Goal: Task Accomplishment & Management: Manage account settings

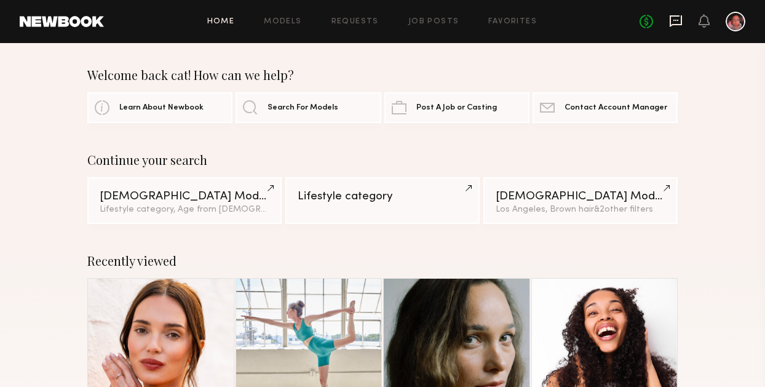
click at [679, 19] on icon at bounding box center [676, 21] width 14 height 14
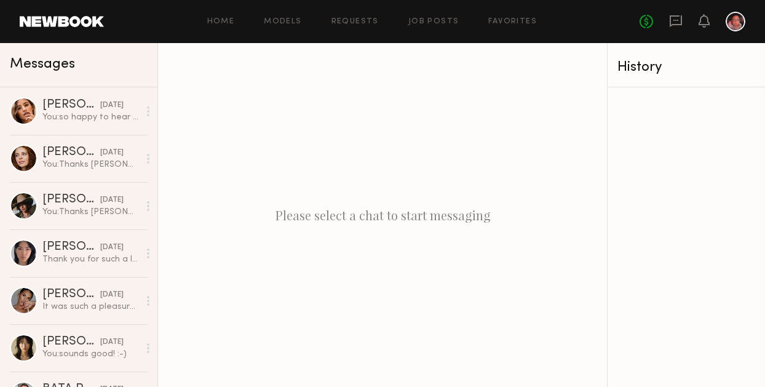
click at [736, 20] on div at bounding box center [736, 22] width 20 height 20
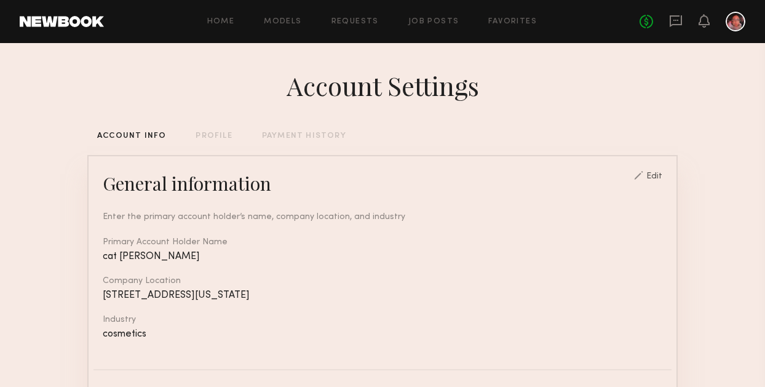
scroll to position [15, 0]
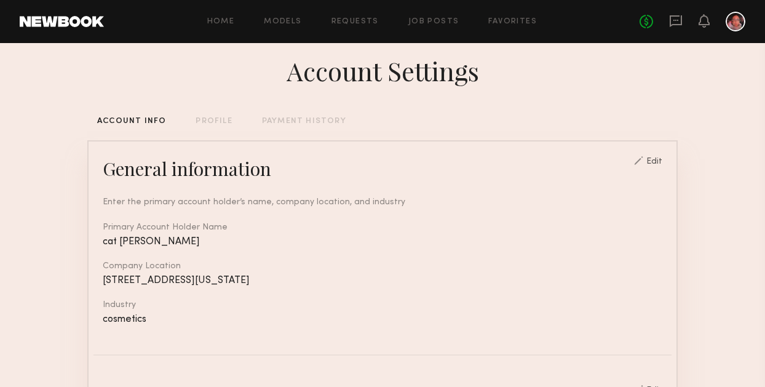
click at [320, 120] on div "PAYMENT HISTORY" at bounding box center [304, 122] width 84 height 8
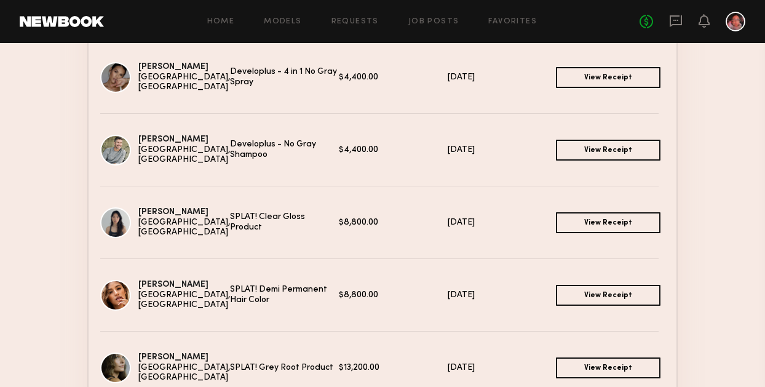
scroll to position [93, 0]
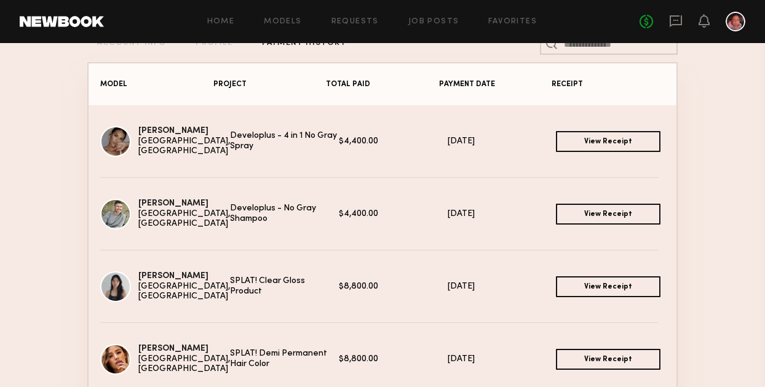
click at [608, 215] on link "View Receipt" at bounding box center [608, 214] width 104 height 21
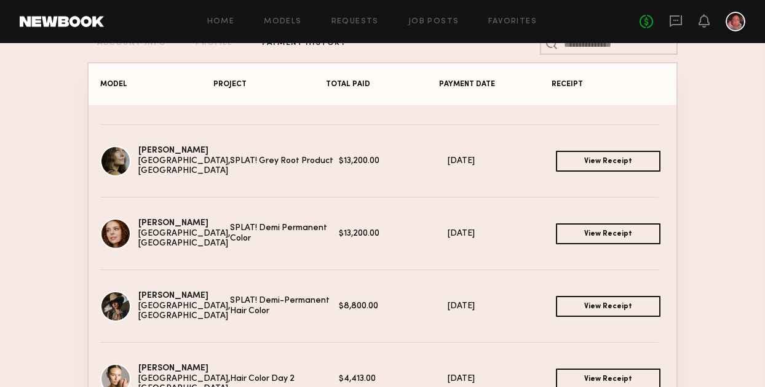
scroll to position [264, 0]
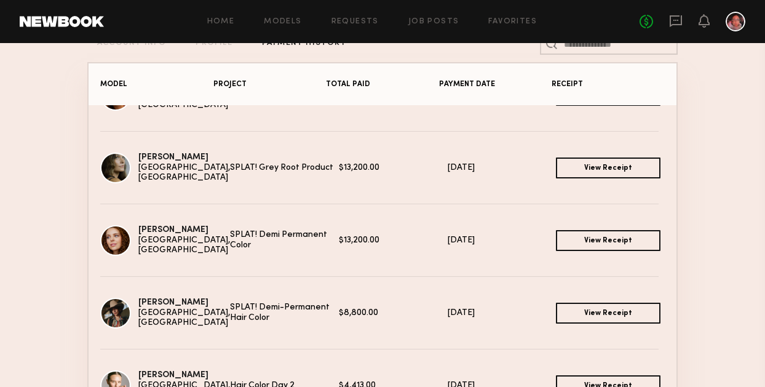
click at [605, 164] on link "View Receipt" at bounding box center [608, 167] width 104 height 21
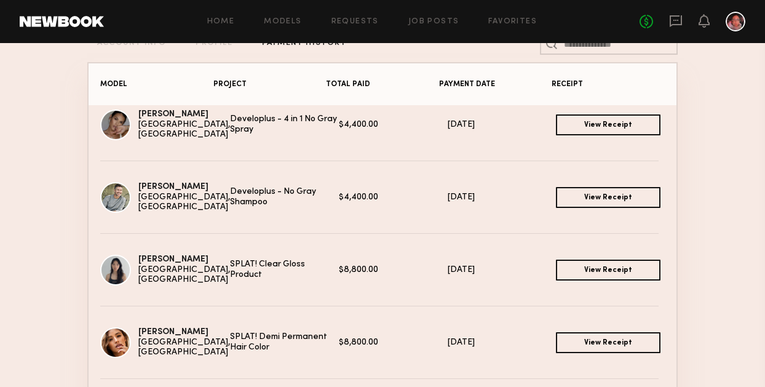
scroll to position [0, 0]
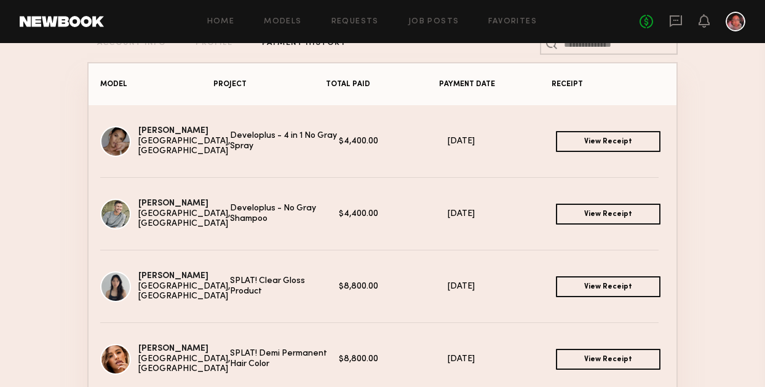
click at [604, 141] on link "View Receipt" at bounding box center [608, 141] width 104 height 21
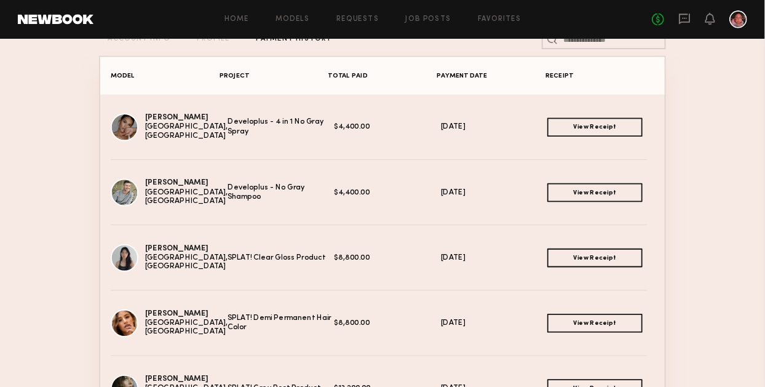
scroll to position [93, 0]
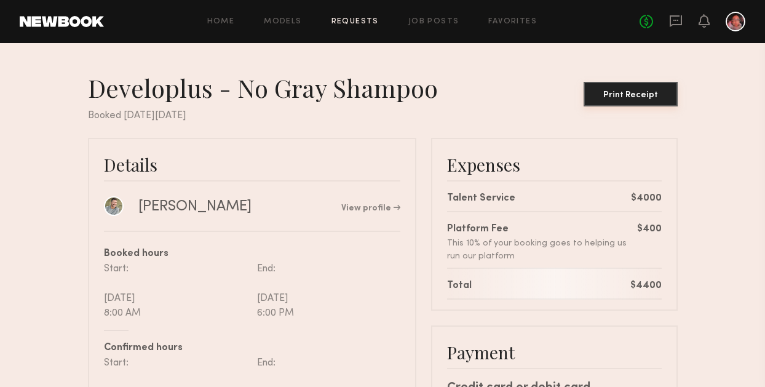
click at [647, 96] on div "Print Receipt" at bounding box center [631, 95] width 84 height 9
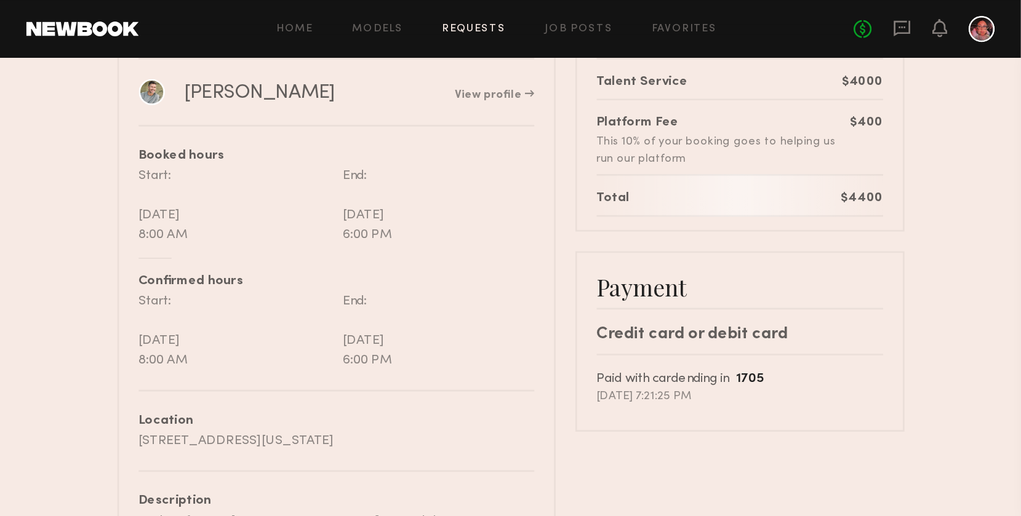
scroll to position [137, 0]
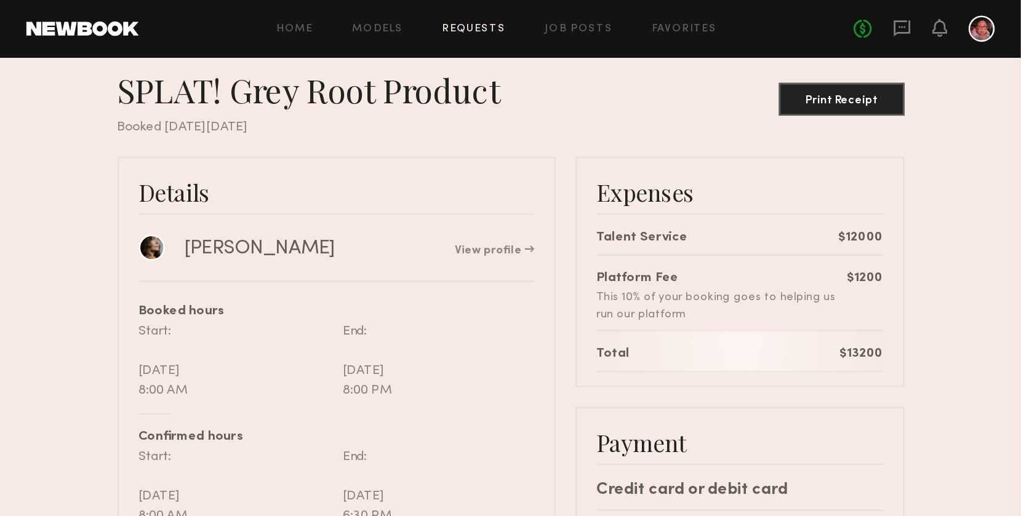
scroll to position [20, 0]
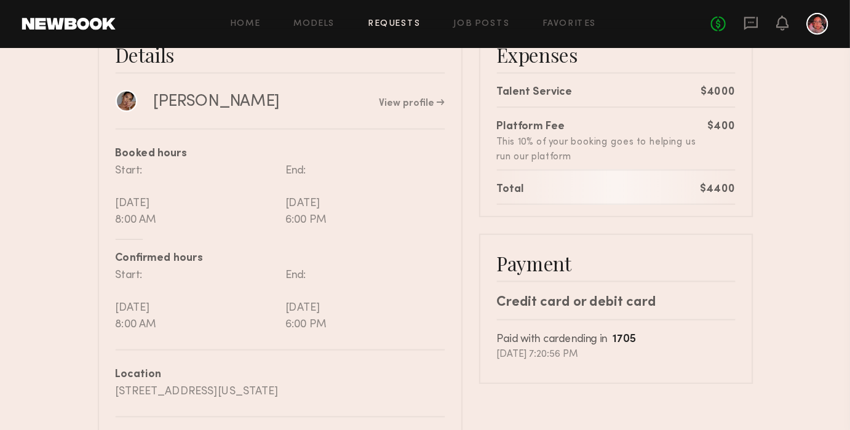
scroll to position [115, 0]
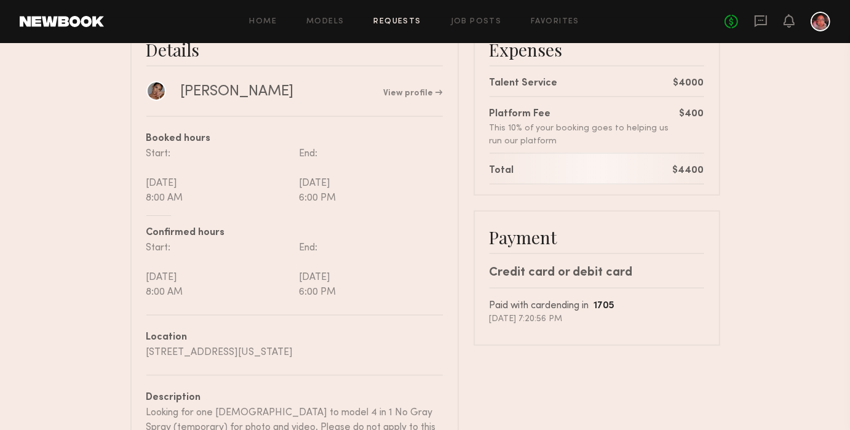
click at [708, 234] on div "Payment Credit card or debit card Paid with card ending in [DATE] [DATE] 7:20:5…" at bounding box center [597, 277] width 247 height 135
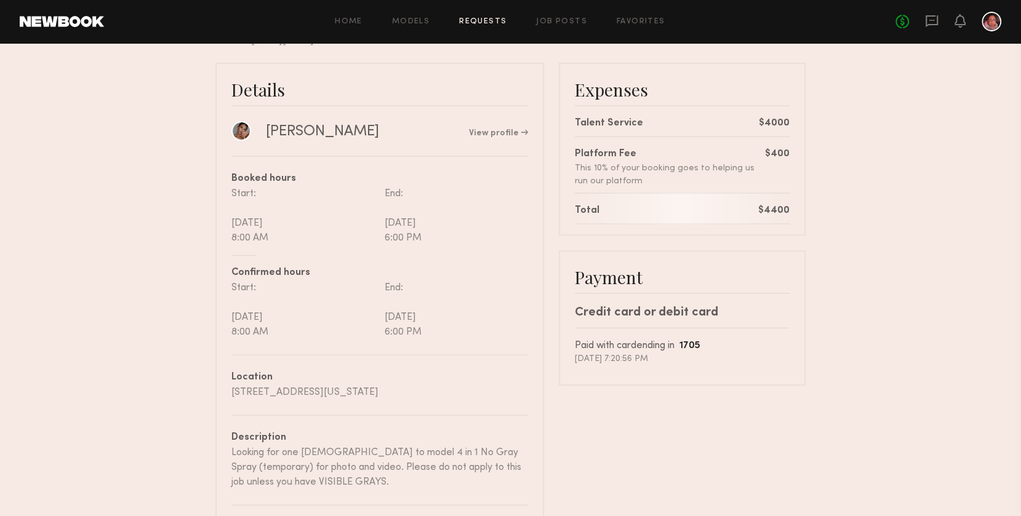
scroll to position [76, 0]
